Goal: Find specific page/section: Find specific page/section

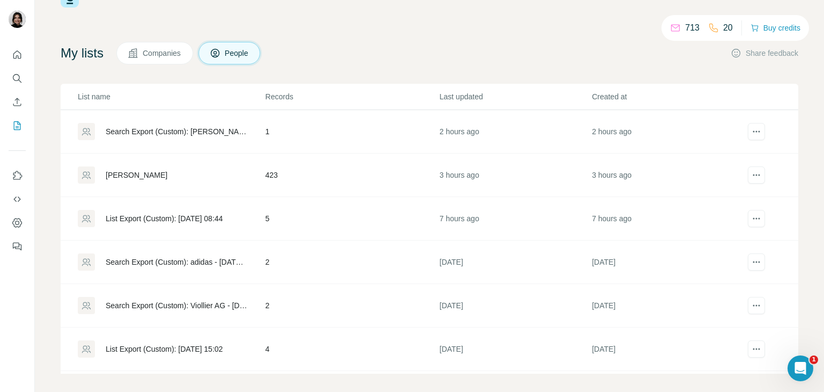
scroll to position [38, 0]
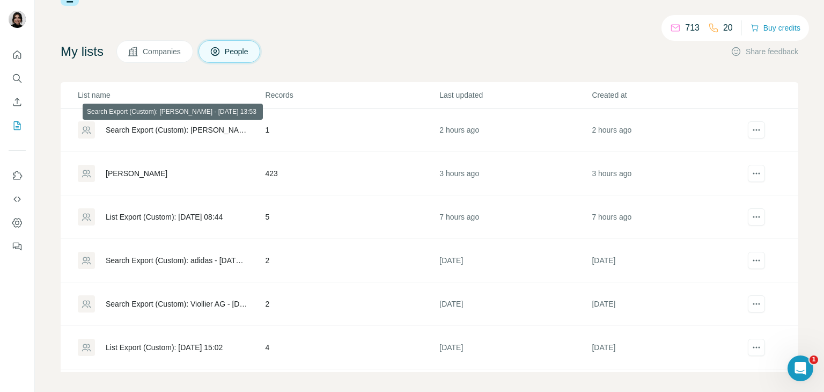
click at [194, 131] on div "Search Export (Custom): [PERSON_NAME] - [DATE] 13:53" at bounding box center [177, 129] width 142 height 11
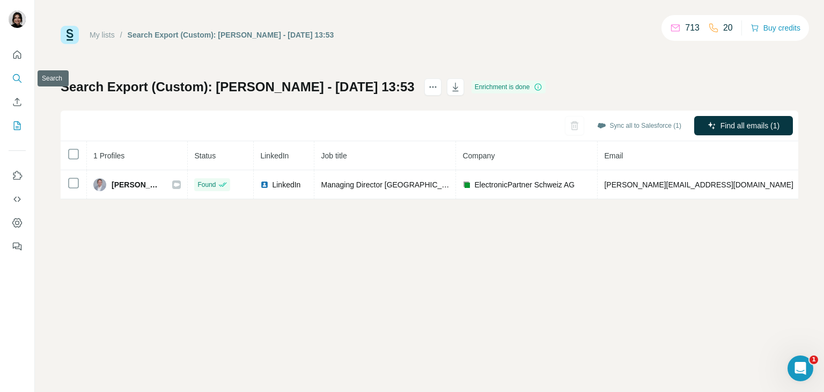
click at [17, 82] on icon "Search" at bounding box center [17, 78] width 11 height 11
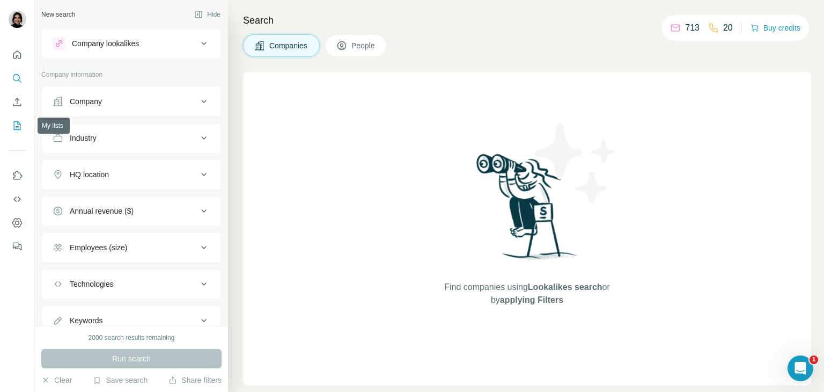
click at [17, 129] on icon "My lists" at bounding box center [17, 125] width 11 height 11
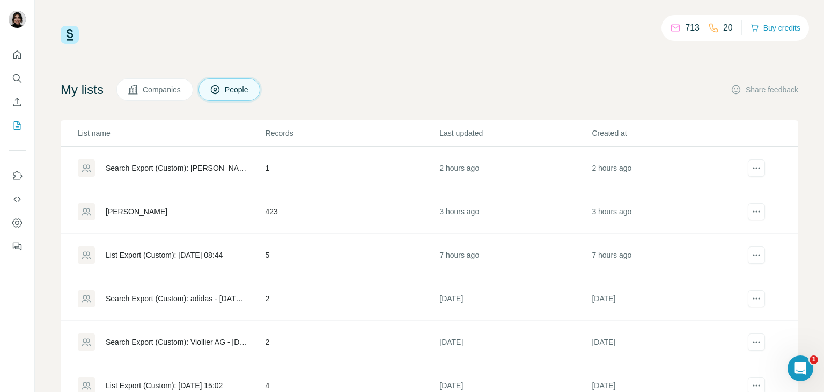
scroll to position [46, 0]
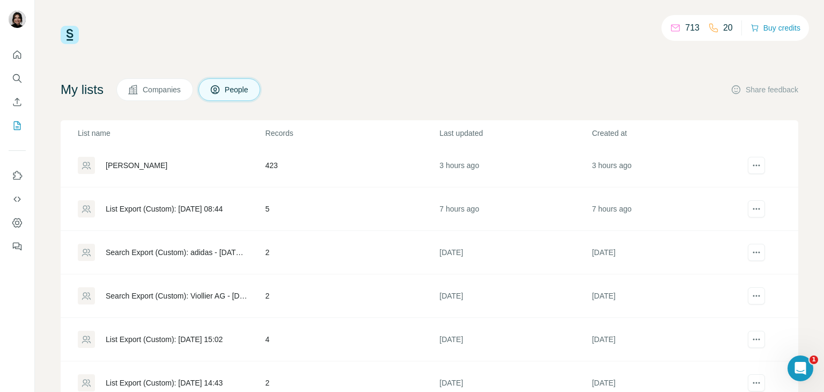
click at [113, 170] on div "[PERSON_NAME]" at bounding box center [171, 165] width 187 height 17
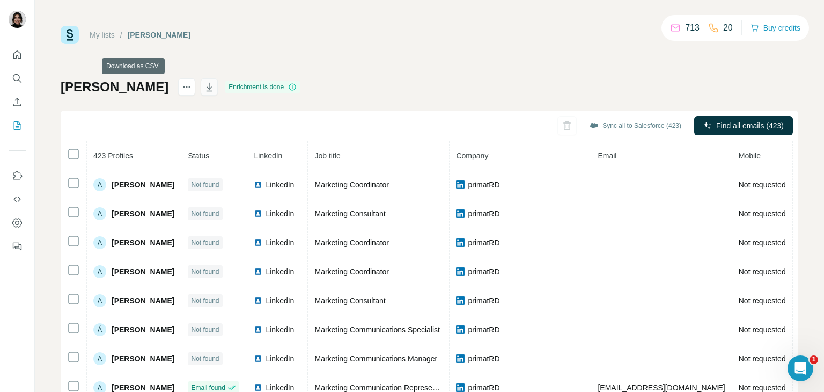
click at [206, 87] on icon "button" at bounding box center [209, 87] width 6 height 9
